Goal: Browse casually: Explore the website without a specific task or goal

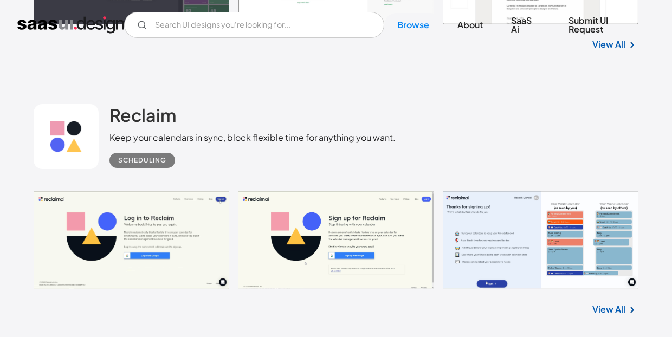
scroll to position [2439, 0]
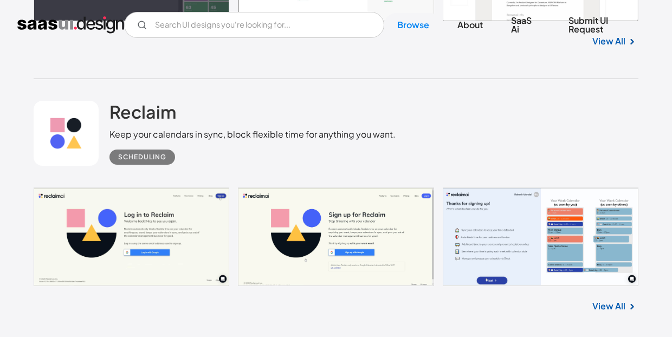
click at [182, 225] on link at bounding box center [336, 237] width 605 height 99
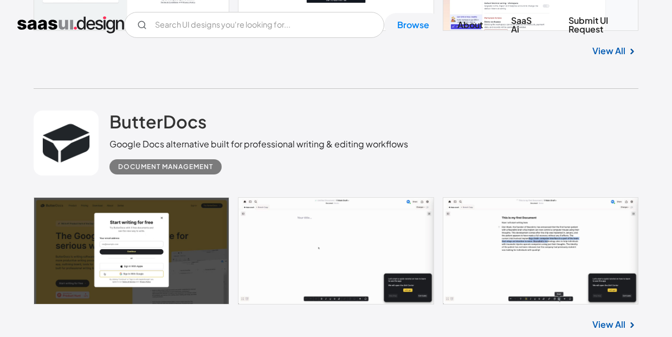
scroll to position [4368, 0]
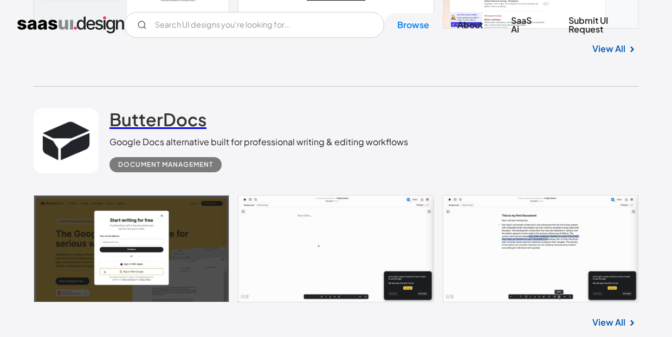
click at [170, 121] on h2 "ButterDocs" at bounding box center [158, 119] width 97 height 22
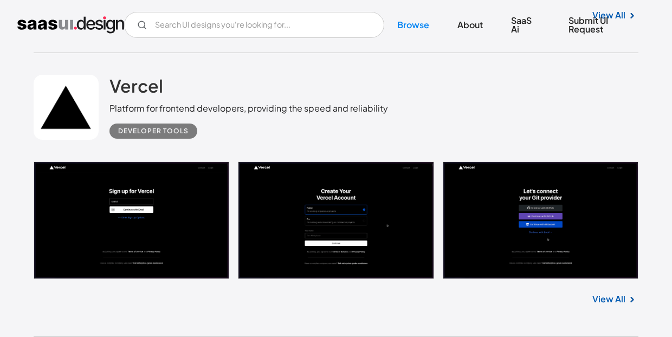
scroll to position [4680, 0]
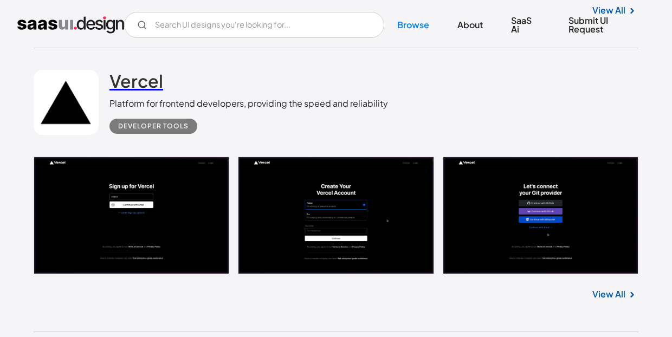
click at [151, 80] on h2 "Vercel" at bounding box center [137, 81] width 54 height 22
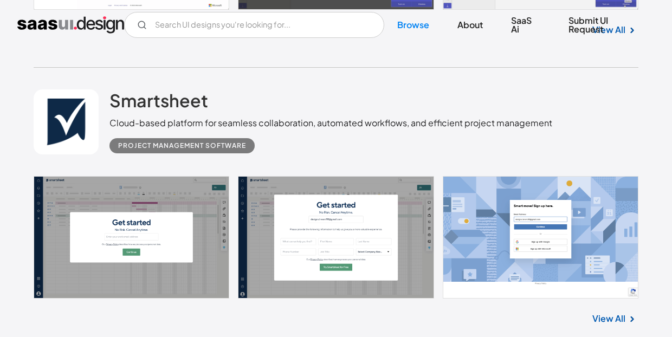
scroll to position [6343, 0]
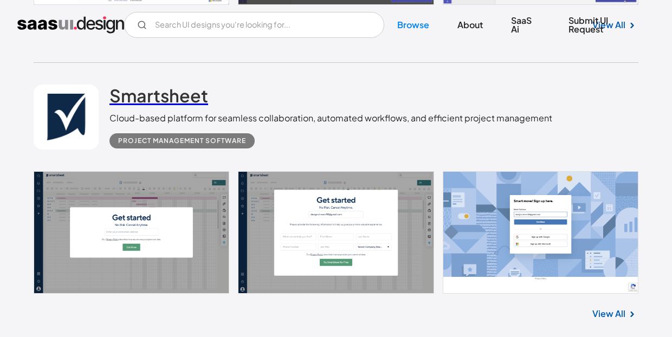
click at [153, 101] on h2 "Smartsheet" at bounding box center [159, 96] width 99 height 22
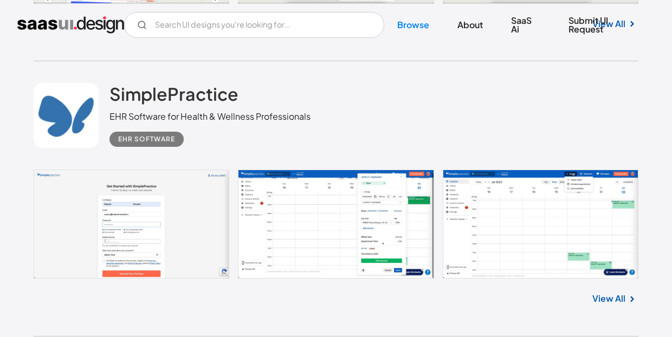
scroll to position [7733, 0]
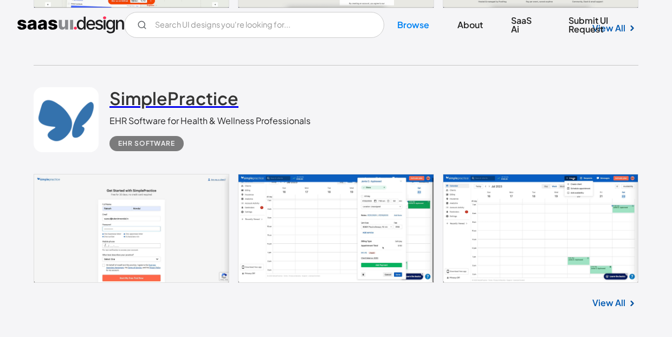
click at [152, 98] on h2 "SimplePractice" at bounding box center [174, 98] width 129 height 22
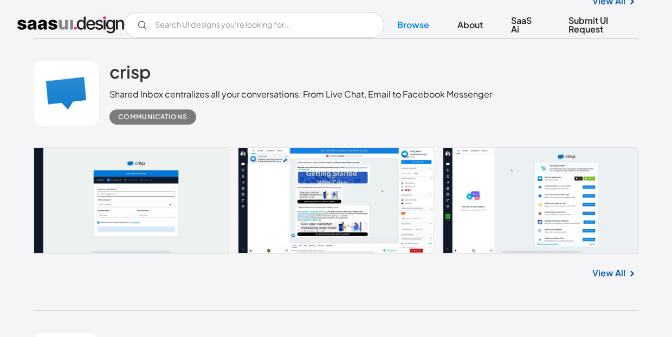
scroll to position [17305, 0]
click at [174, 118] on div "Communications" at bounding box center [152, 116] width 69 height 13
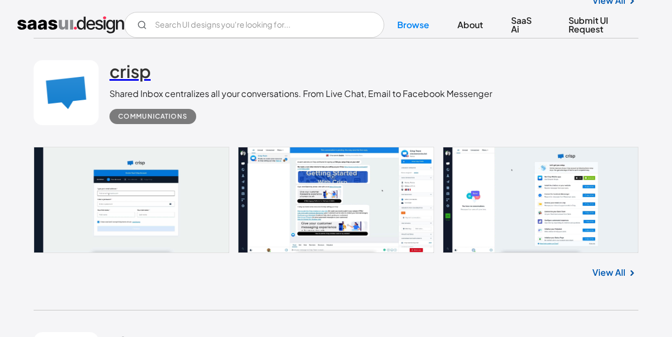
click at [134, 73] on h2 "crisp" at bounding box center [130, 71] width 41 height 22
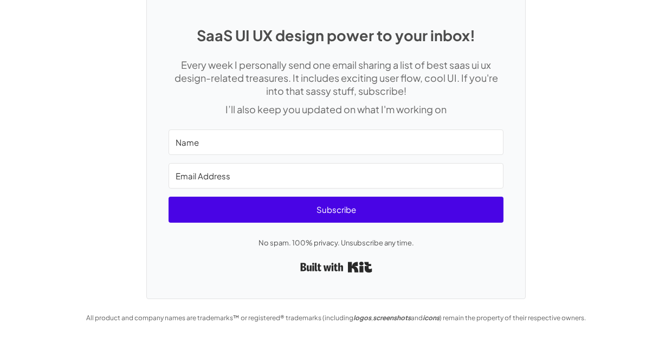
scroll to position [1961, 0]
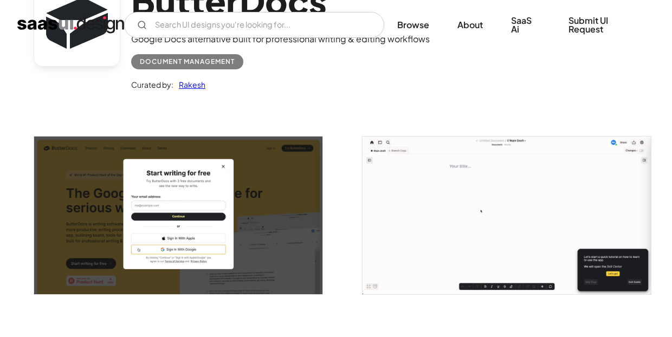
scroll to position [22, 0]
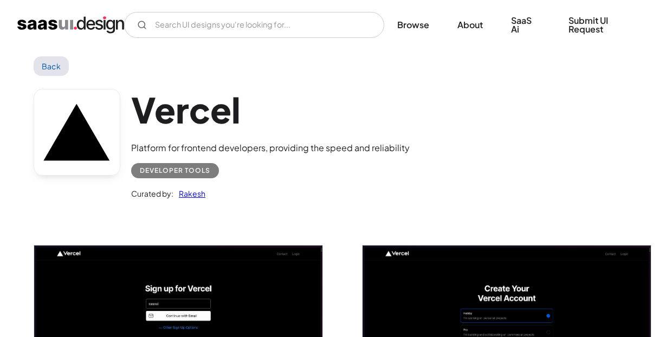
scroll to position [2, 0]
